Goal: Task Accomplishment & Management: Manage account settings

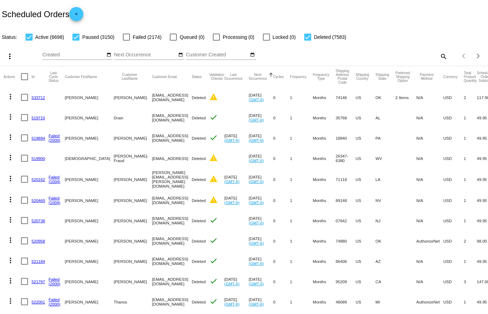
click at [439, 54] on mat-icon "search" at bounding box center [443, 56] width 8 height 11
click at [338, 54] on input "Search" at bounding box center [386, 55] width 121 height 6
paste input "702239"
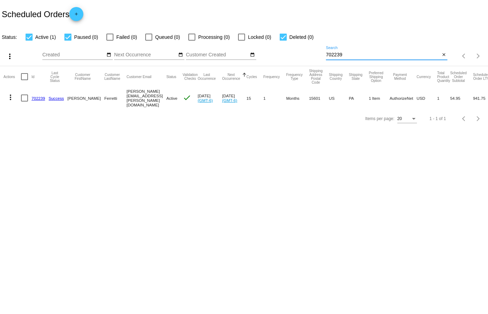
type input "702239"
click at [37, 96] on link "702239" at bounding box center [38, 98] width 14 height 5
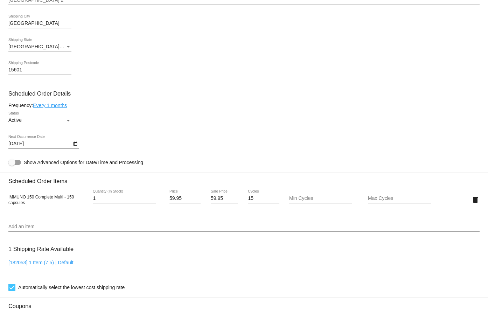
scroll to position [350, 0]
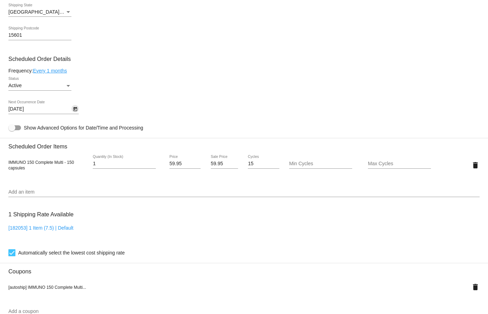
click at [73, 110] on icon "Open calendar" at bounding box center [75, 109] width 5 height 8
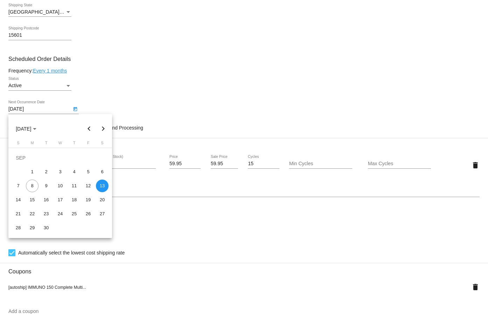
click at [102, 203] on div "20" at bounding box center [102, 199] width 13 height 13
type input "[DATE]"
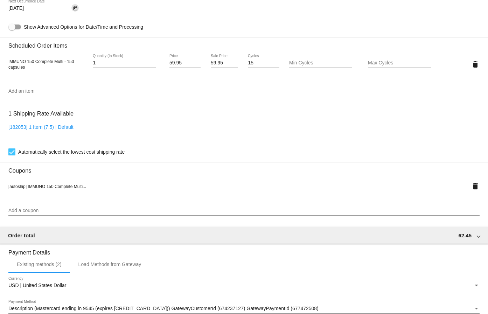
scroll to position [559, 0]
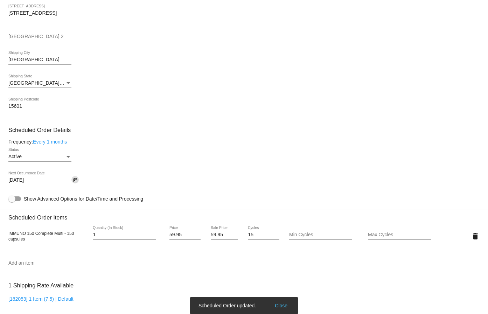
scroll to position [104, 0]
